Goal: Information Seeking & Learning: Learn about a topic

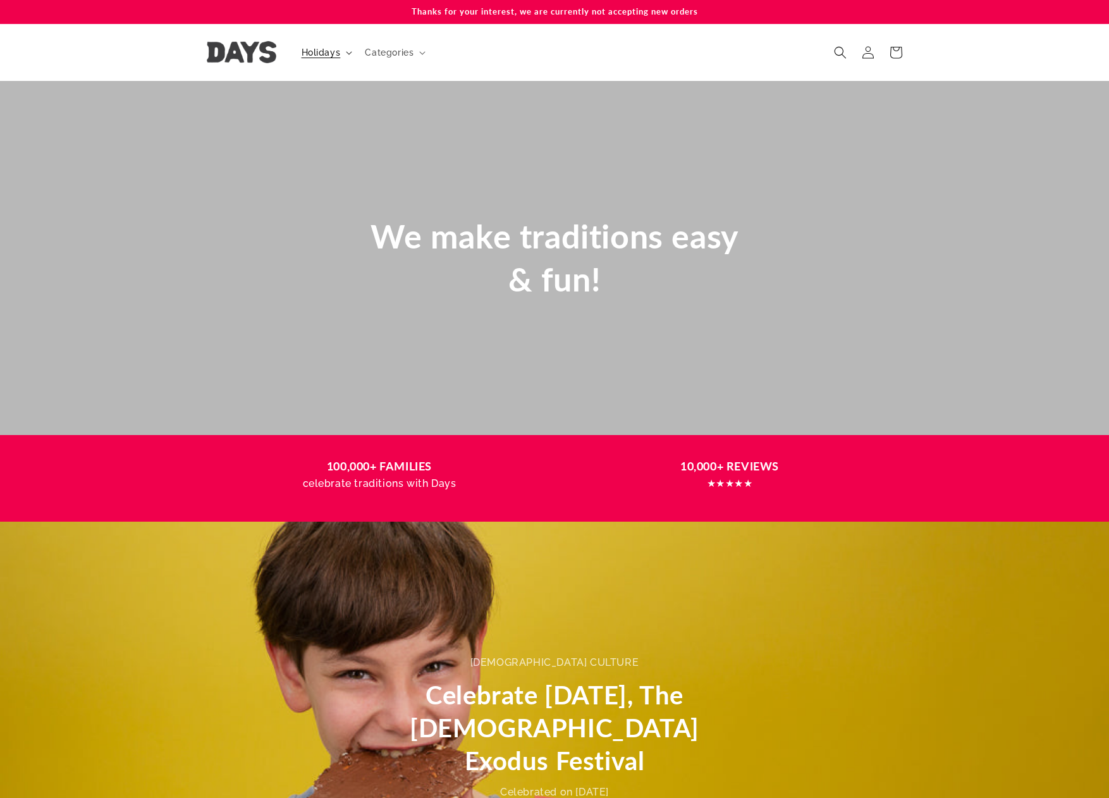
scroll to position [0, 2219]
click at [318, 54] on span "Holidays" at bounding box center [321, 52] width 39 height 11
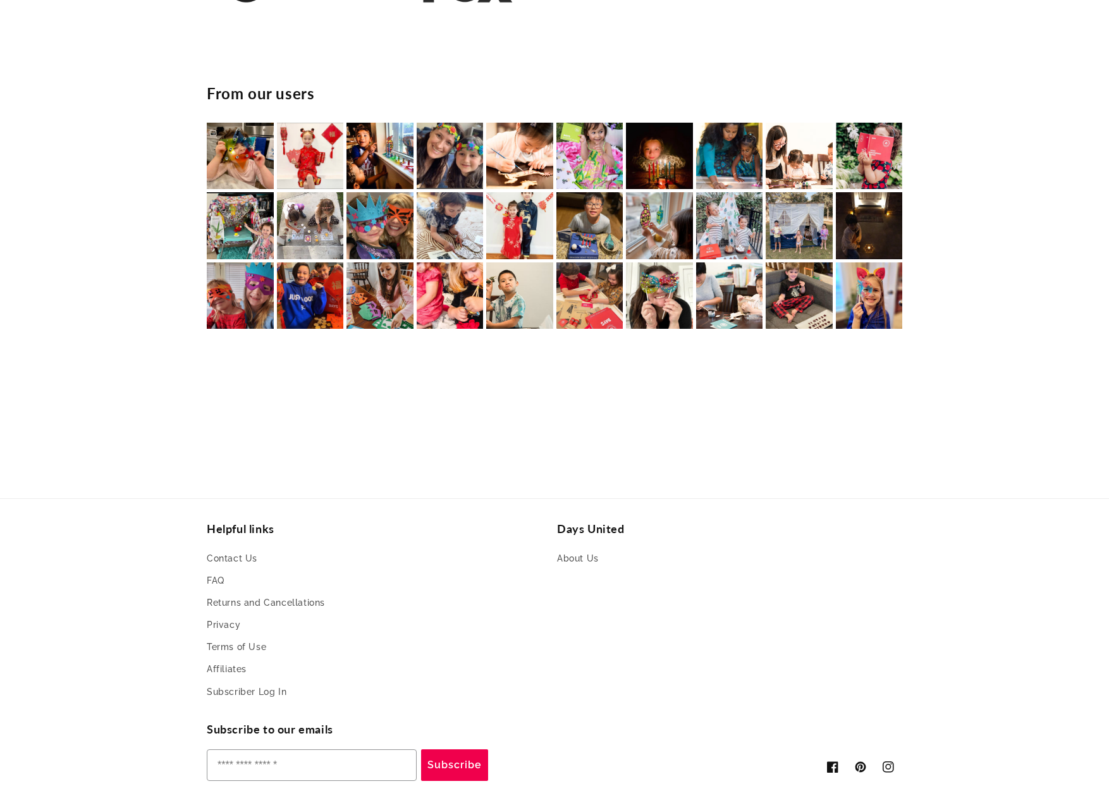
scroll to position [2659, 0]
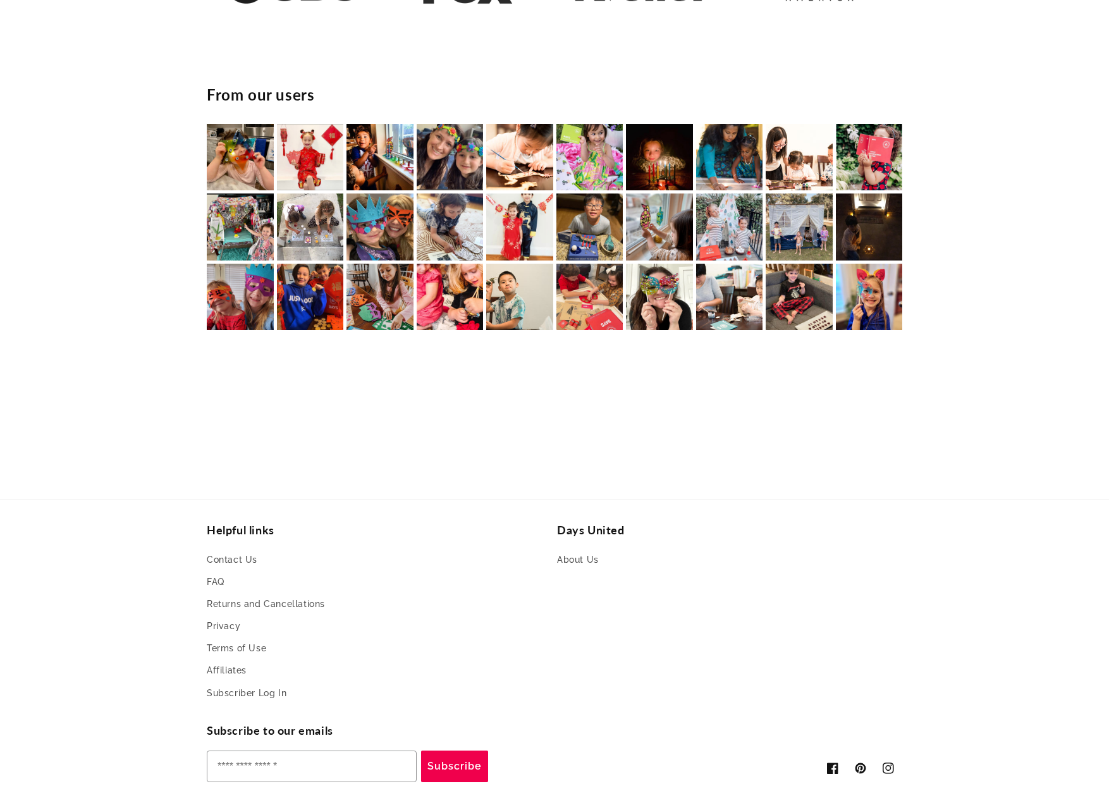
click at [243, 148] on img at bounding box center [240, 157] width 67 height 67
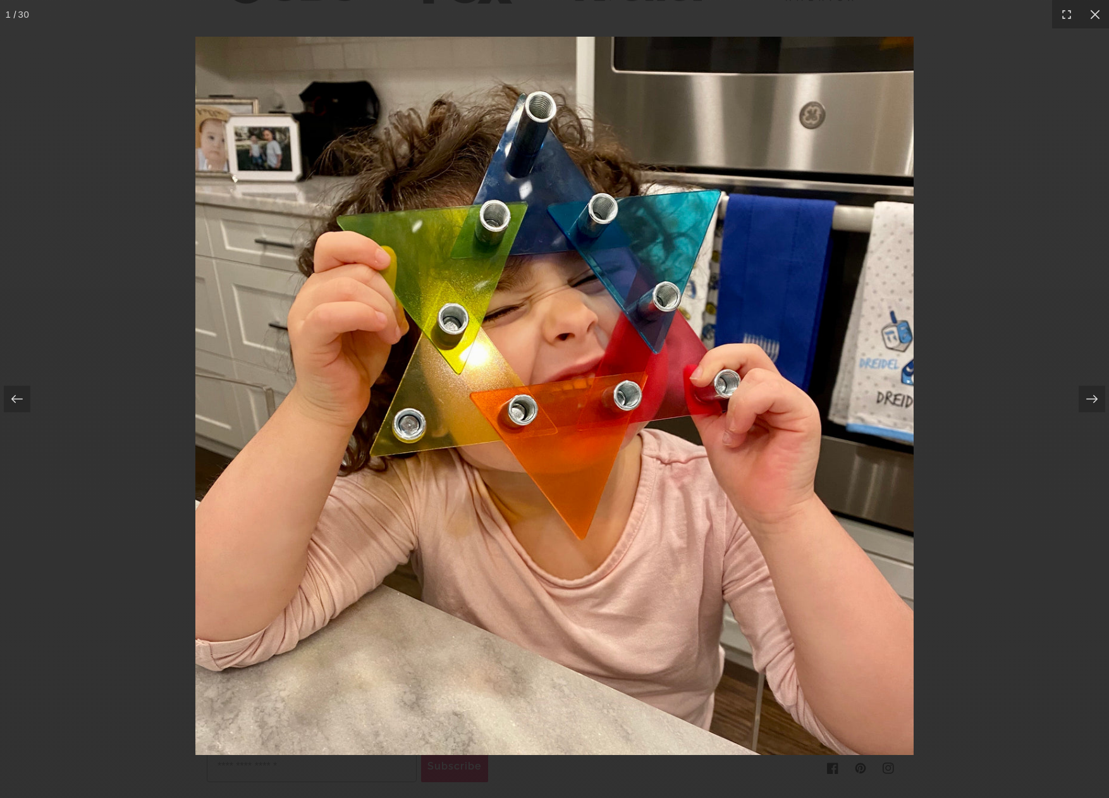
scroll to position [0, 0]
click at [106, 222] on div at bounding box center [554, 399] width 1109 height 798
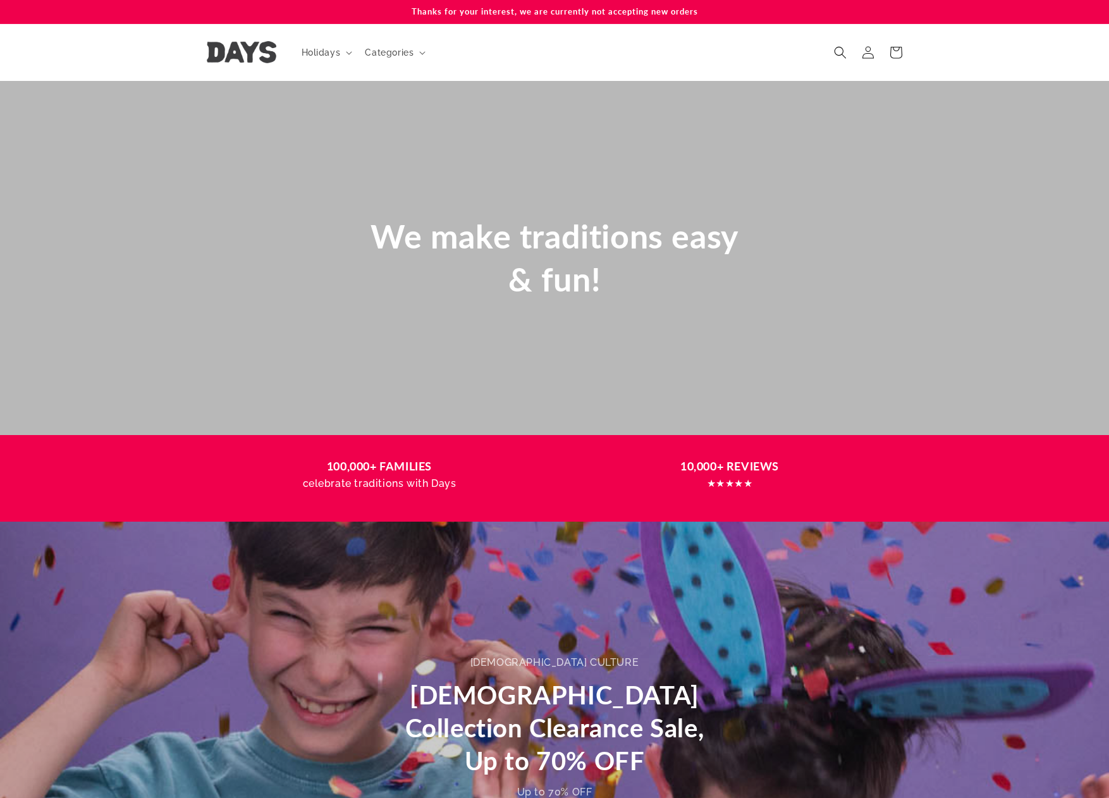
click at [487, 13] on p "Thanks for your interest, we are currently not accepting new orders" at bounding box center [555, 11] width 696 height 23
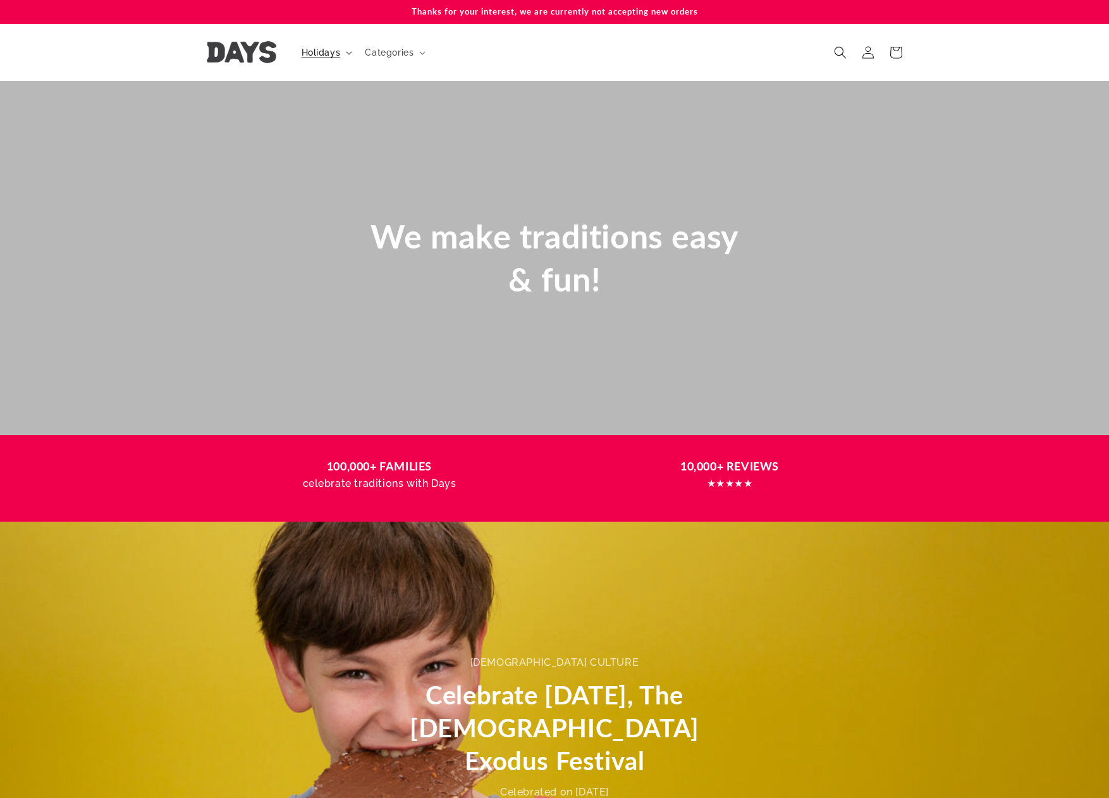
click at [305, 55] on span "Holidays" at bounding box center [321, 52] width 39 height 11
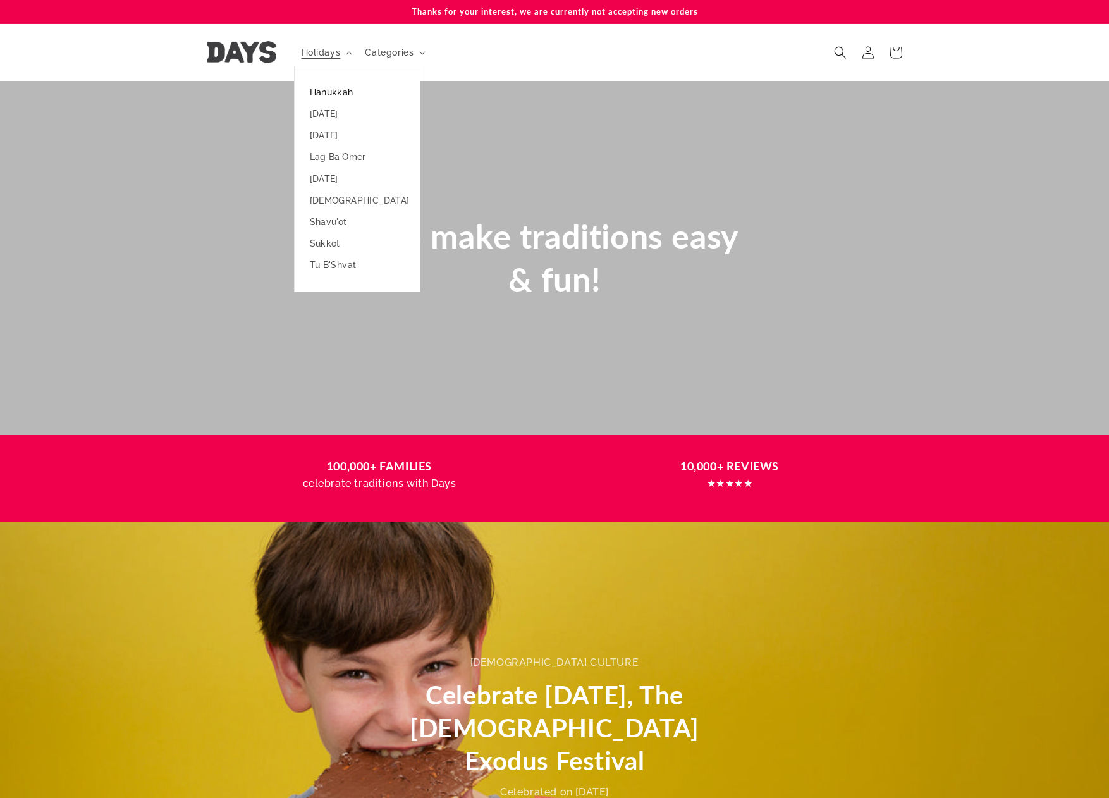
click at [320, 92] on link "Hanukkah" at bounding box center [357, 93] width 125 height 22
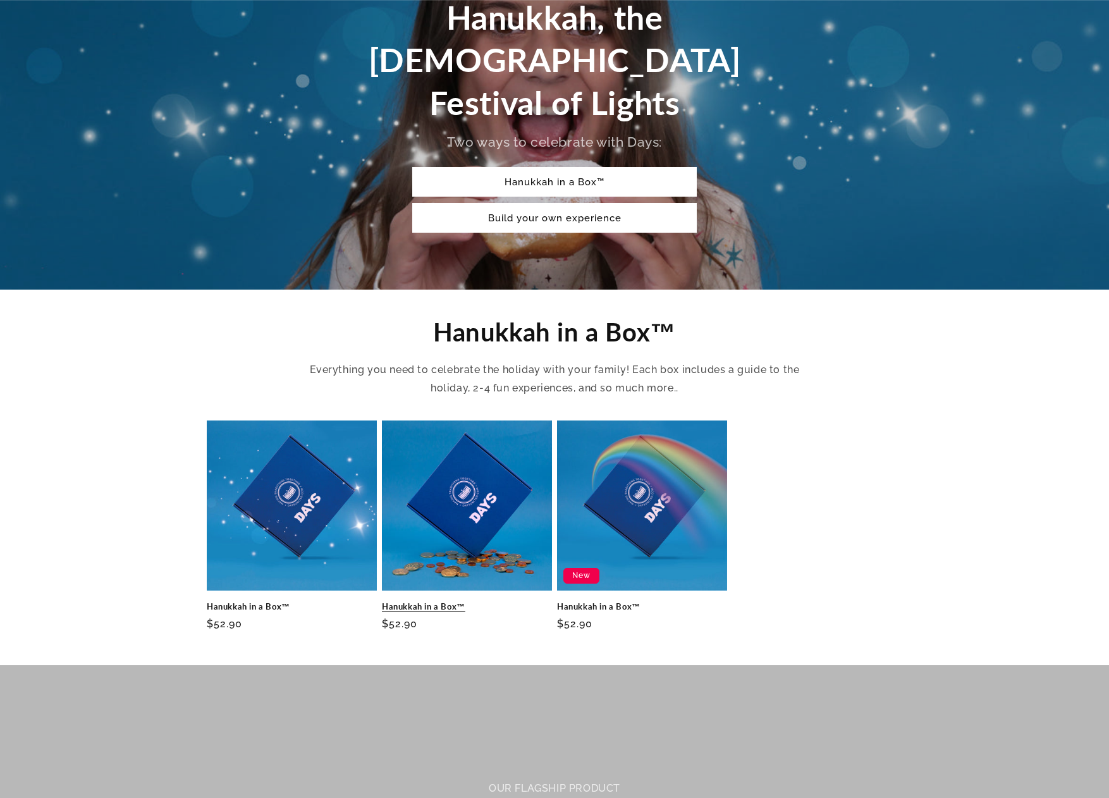
scroll to position [172, 0]
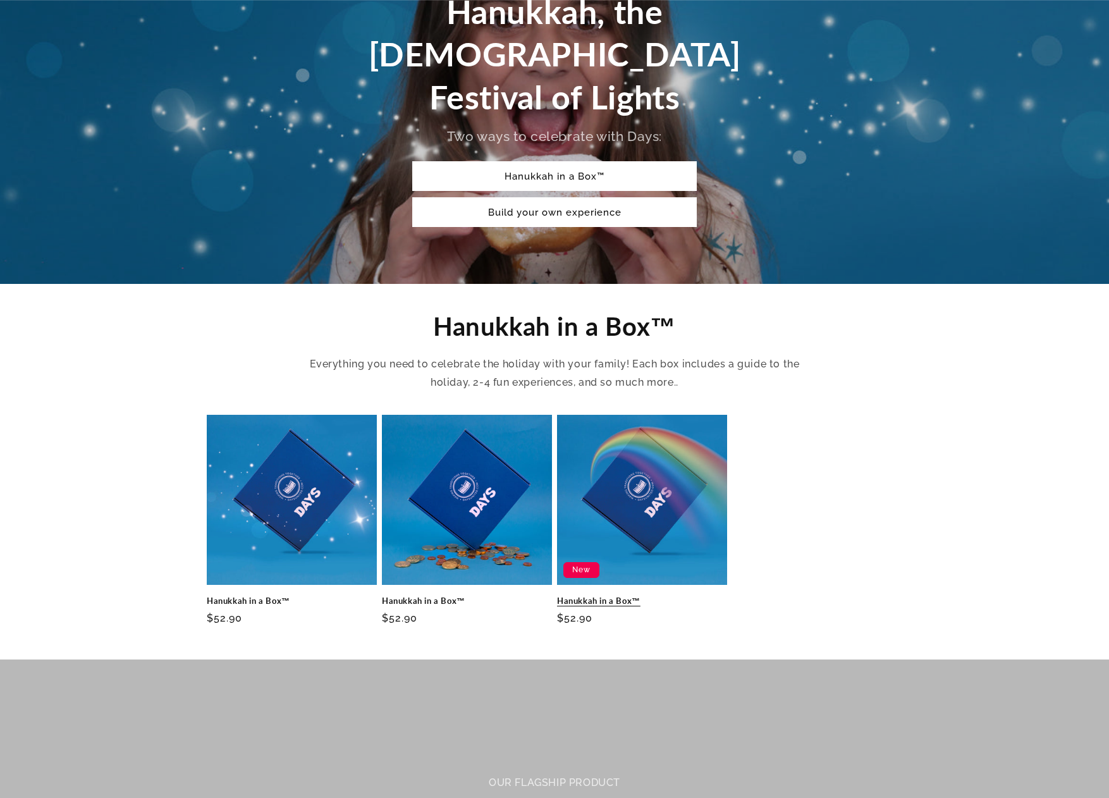
click at [619, 596] on link "Hanukkah in a Box™" at bounding box center [642, 601] width 170 height 11
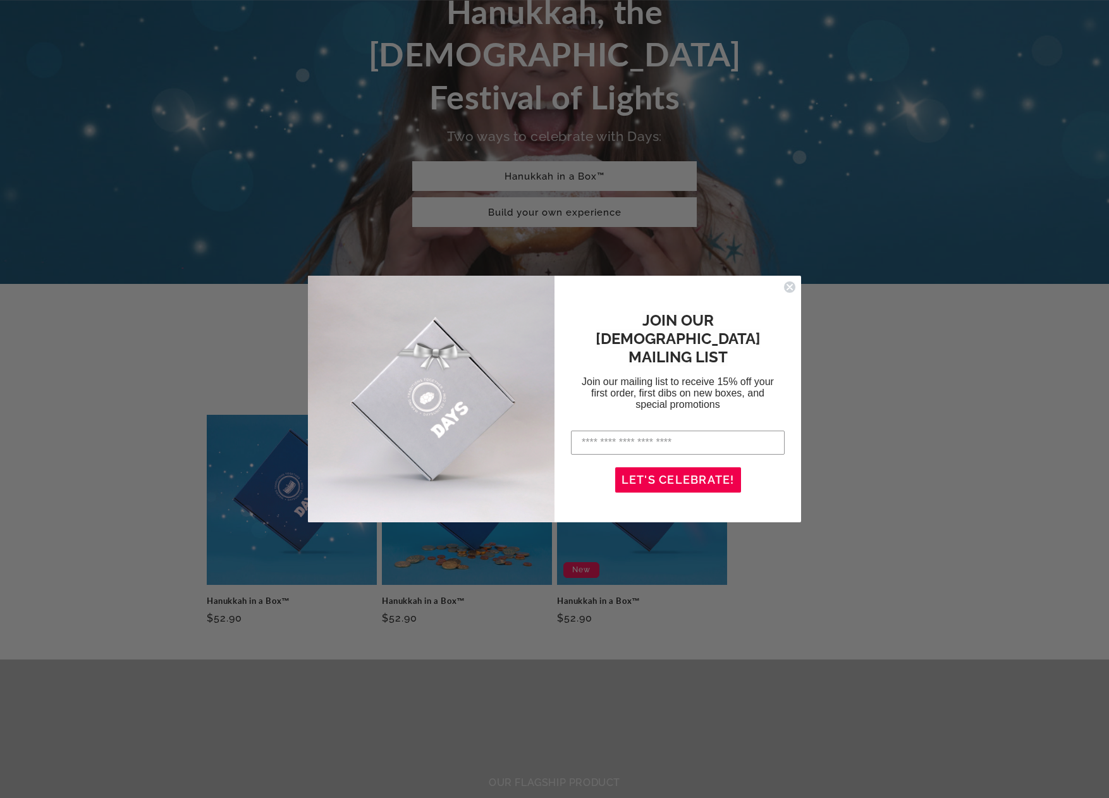
click at [175, 209] on div "Close dialog JOIN OUR [DEMOGRAPHIC_DATA] MAILING LIST Join our mailing list to …" at bounding box center [554, 399] width 1109 height 798
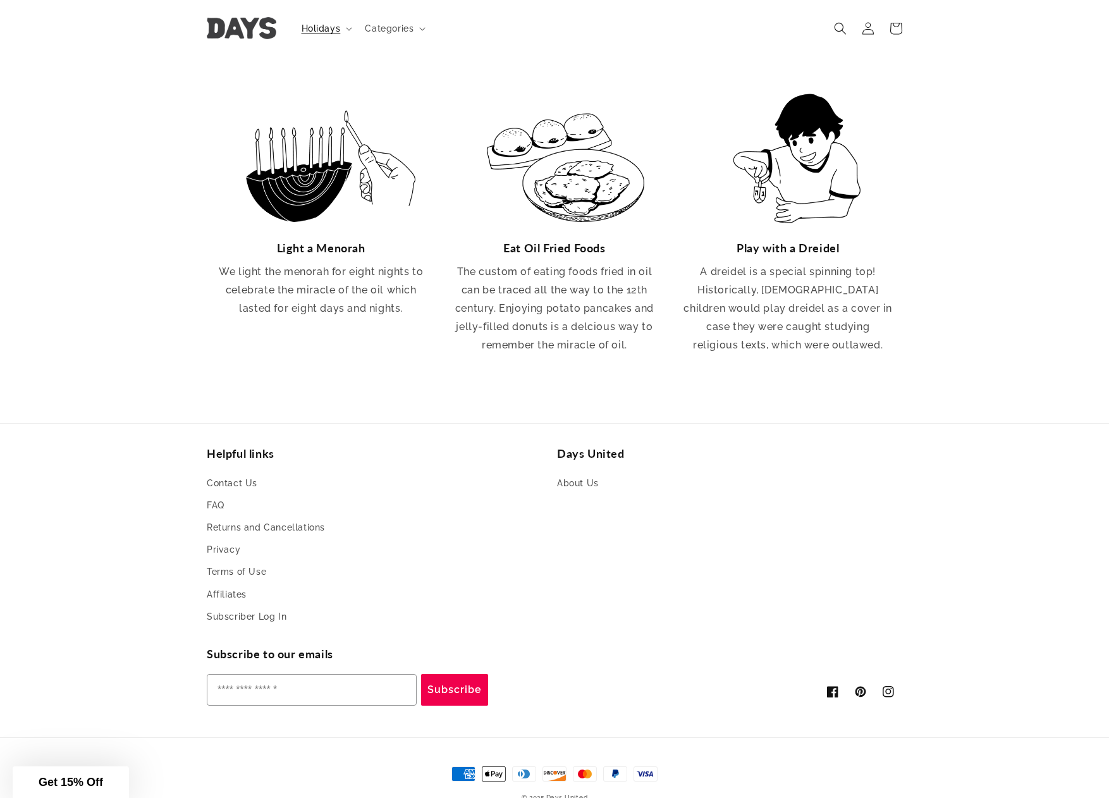
scroll to position [2334, 0]
click at [586, 476] on link "About Us" at bounding box center [578, 485] width 42 height 19
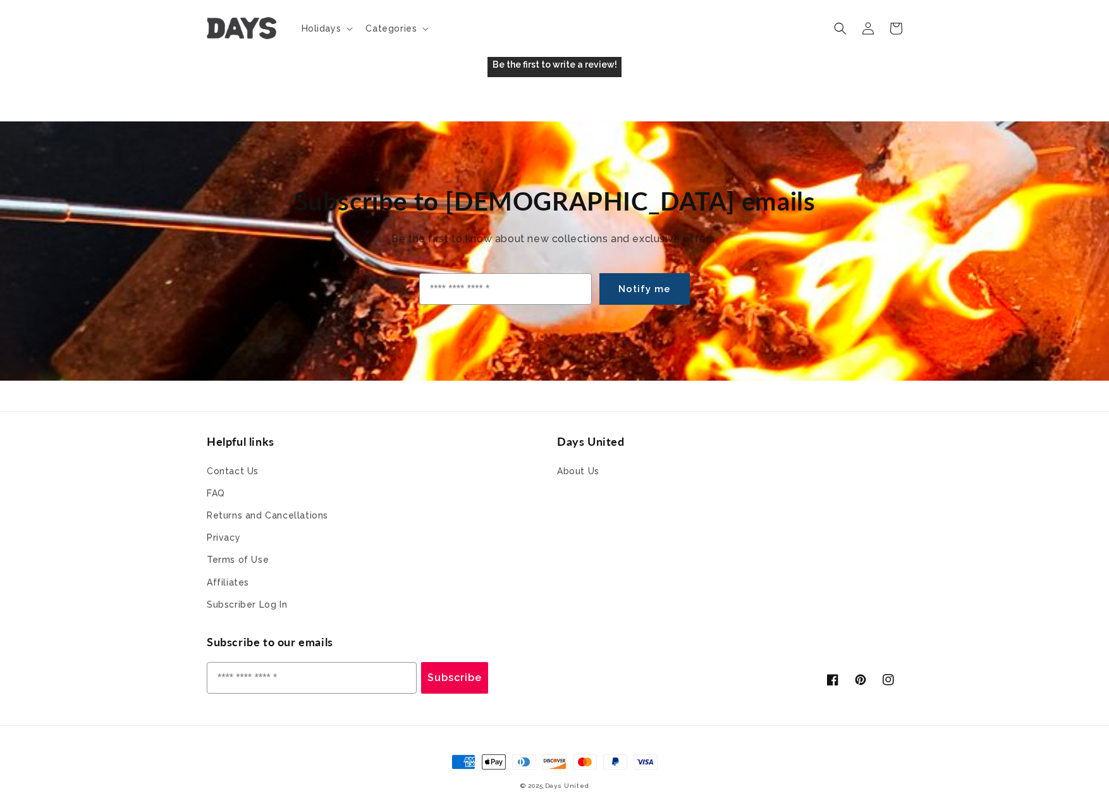
scroll to position [4529, 0]
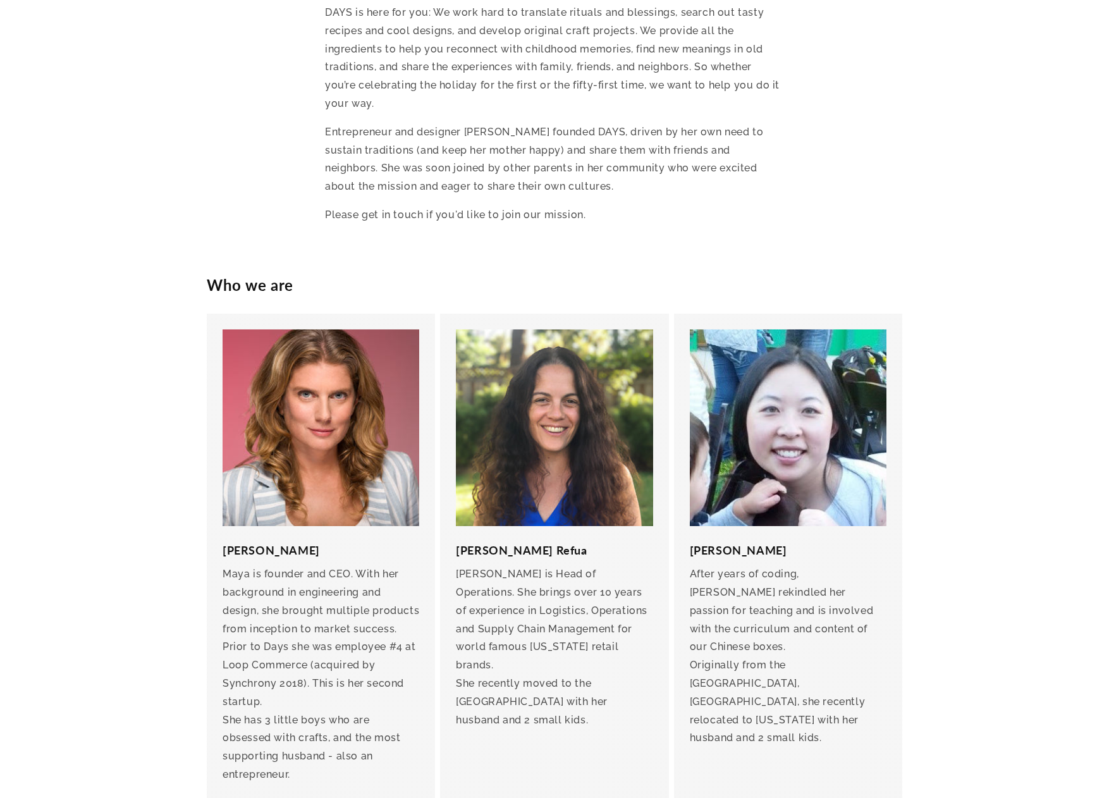
scroll to position [756, 0]
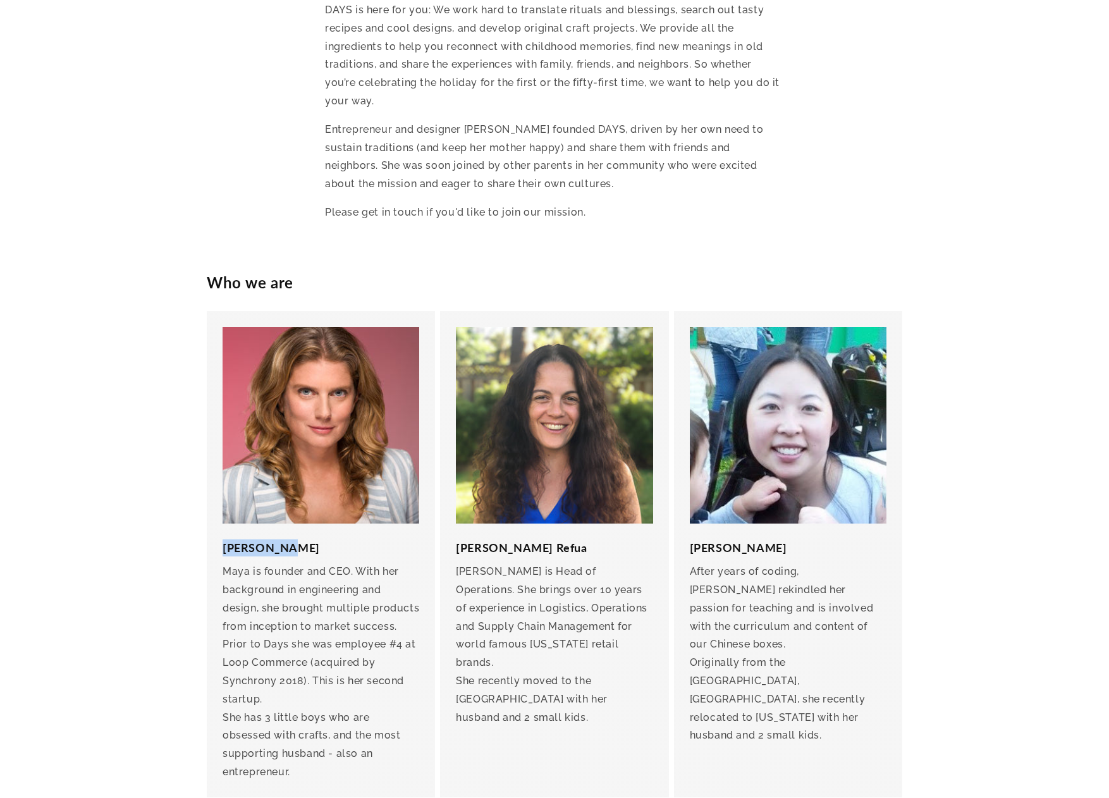
drag, startPoint x: 290, startPoint y: 533, endPoint x: 225, endPoint y: 538, distance: 65.3
click at [225, 540] on h3 "Maya Lotan" at bounding box center [321, 548] width 197 height 17
copy h3 "Maya Lotan"
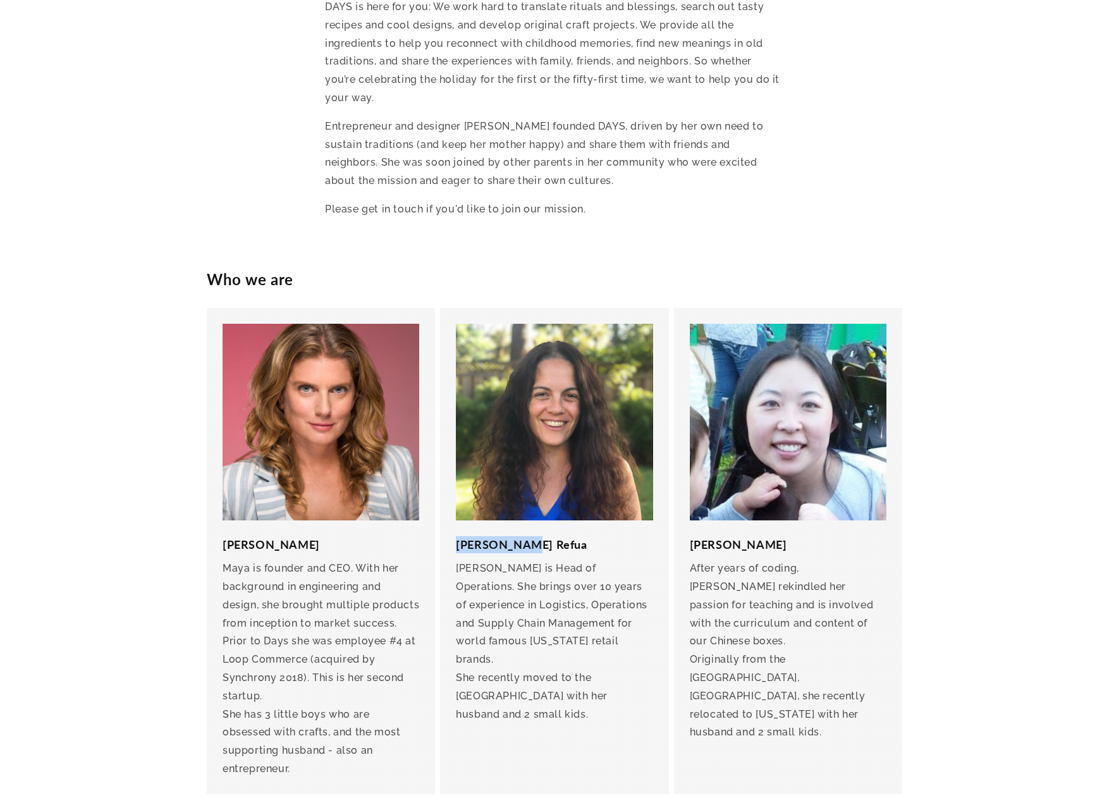
drag, startPoint x: 528, startPoint y: 531, endPoint x: 443, endPoint y: 538, distance: 84.4
click at [443, 538] on div "Moran Refua Moran is Head of Operations. She brings over 10 years of experience…" at bounding box center [554, 630] width 228 height 219
copy h3 "Moran Refua"
